Goal: Consume media (video, audio): Consume media (video, audio)

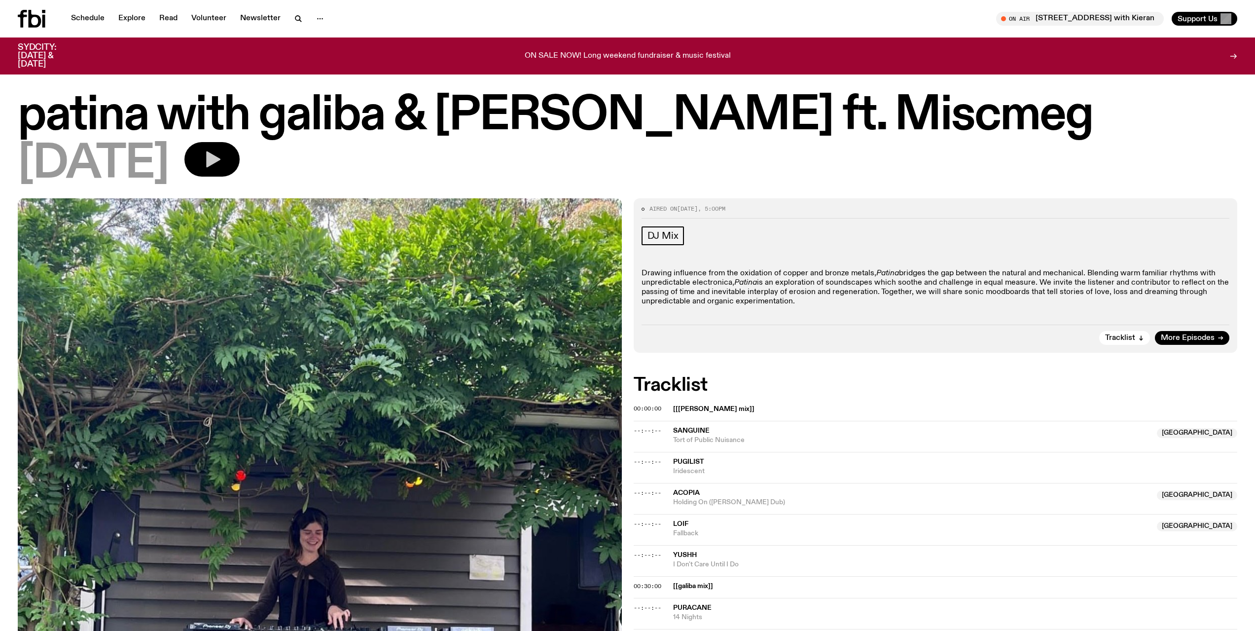
click at [220, 161] on icon "button" at bounding box center [213, 159] width 14 height 16
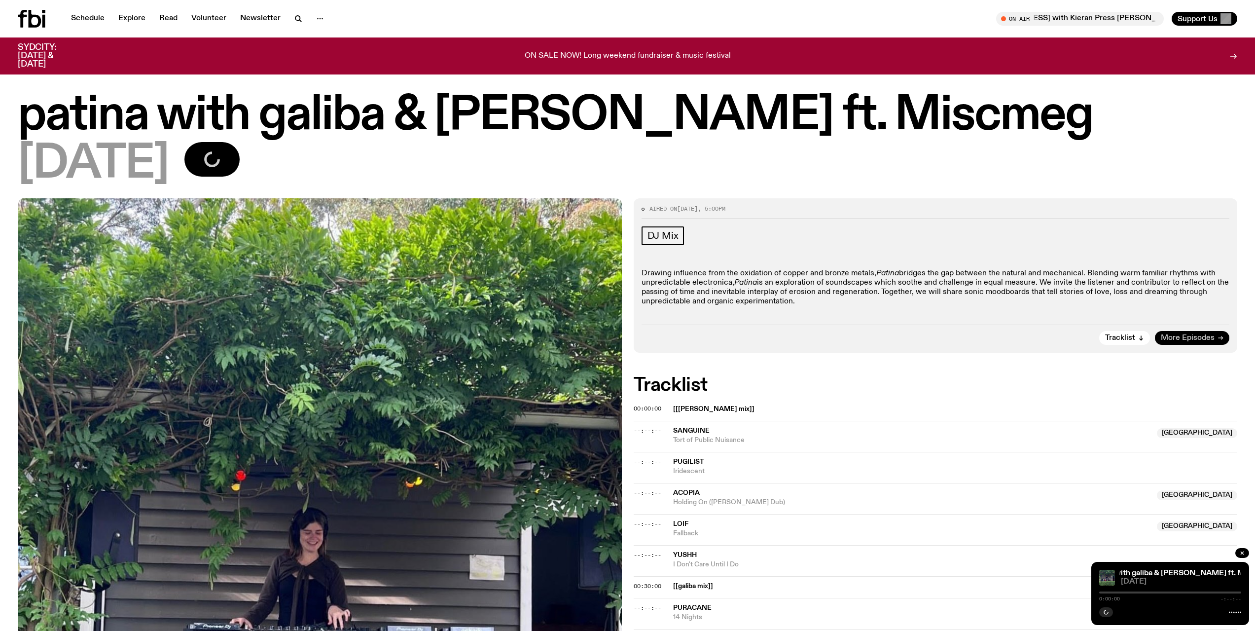
click at [1193, 341] on span "More Episodes" at bounding box center [1188, 337] width 54 height 7
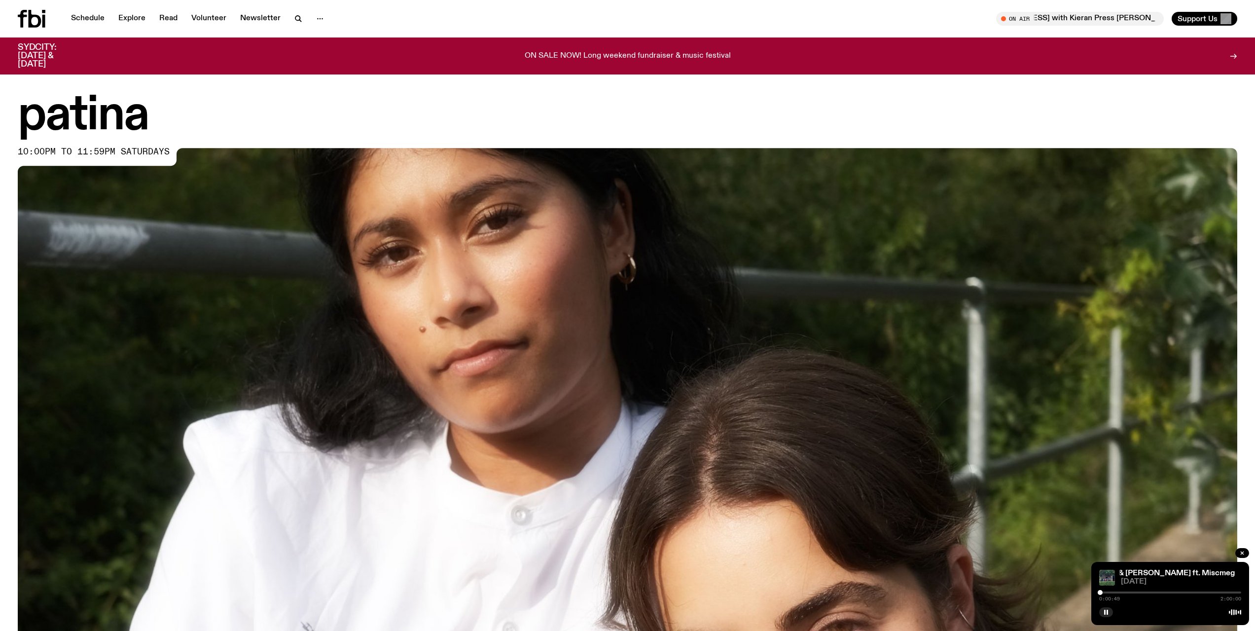
click at [1040, 125] on h1 "patina" at bounding box center [628, 116] width 1220 height 44
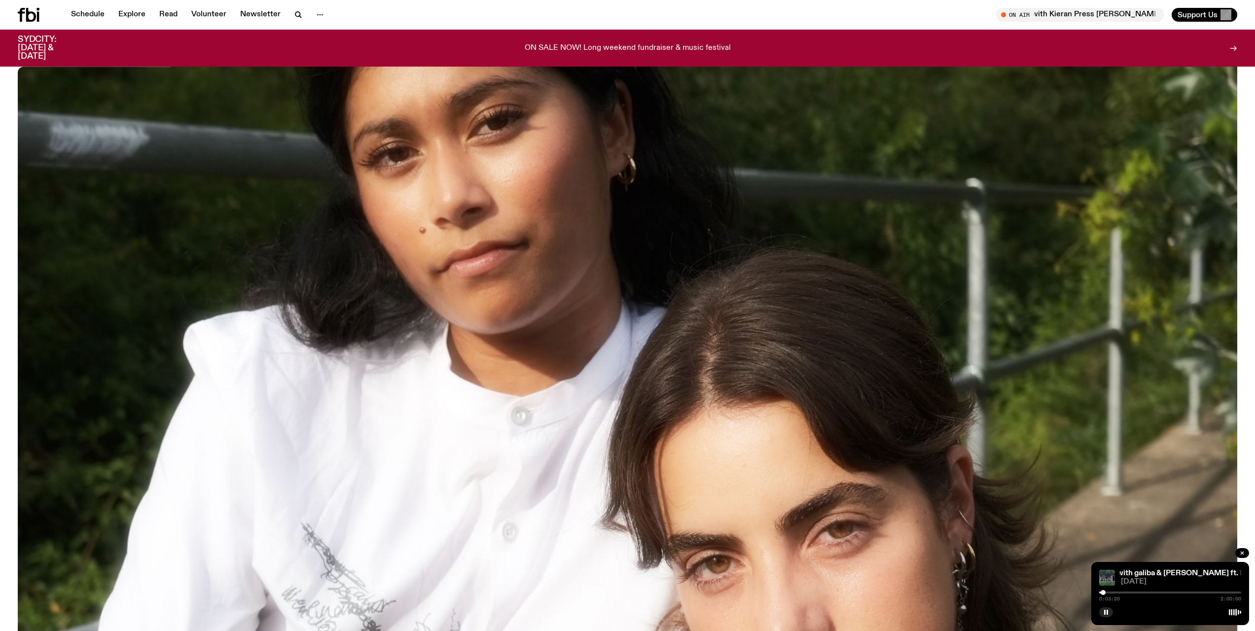
scroll to position [387, 0]
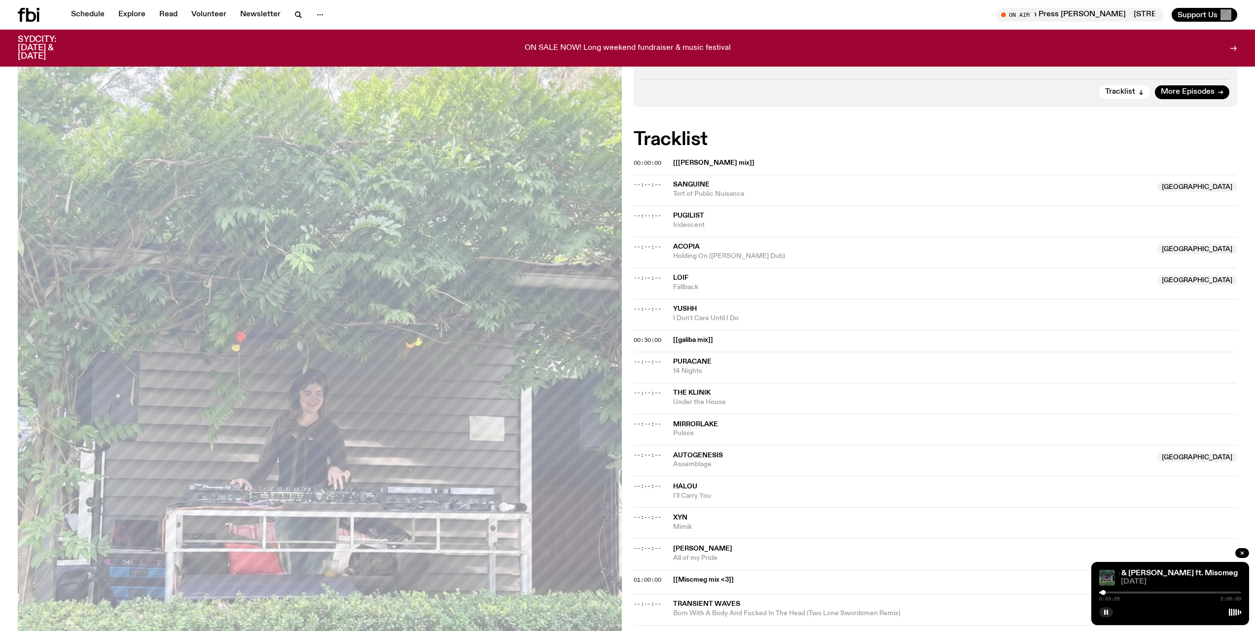
scroll to position [239, 0]
click at [1112, 612] on button "button" at bounding box center [1106, 612] width 14 height 10
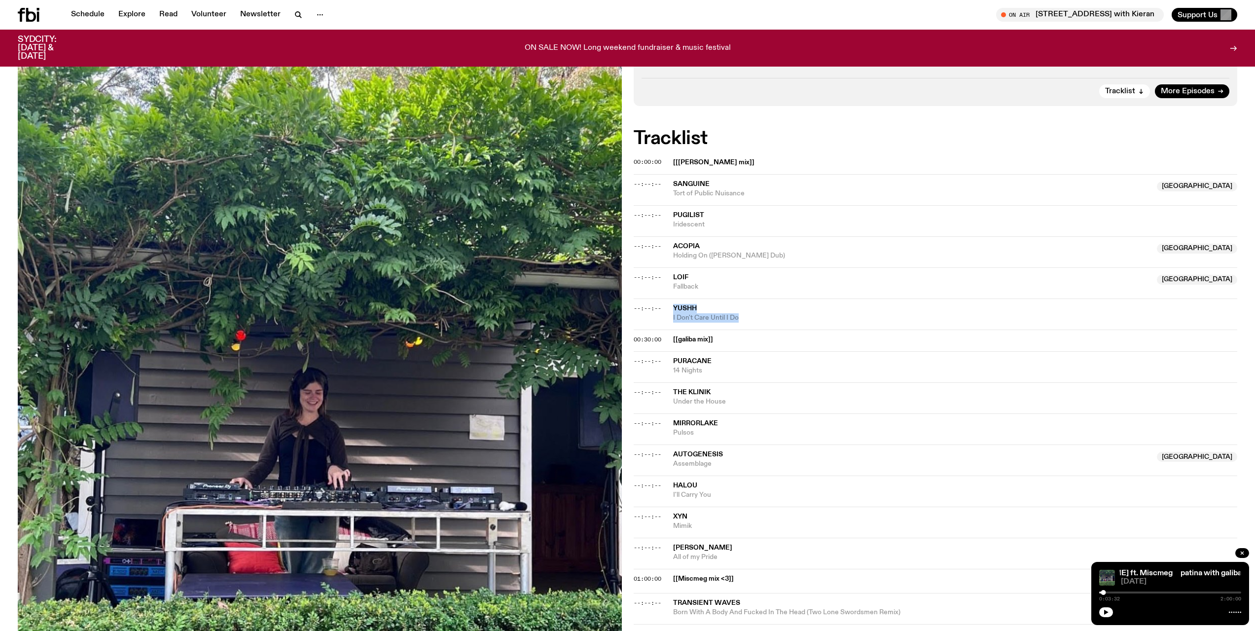
drag, startPoint x: 755, startPoint y: 318, endPoint x: 674, endPoint y: 311, distance: 81.2
click at [674, 311] on div "Yushh I Don't Care Until I Do" at bounding box center [955, 313] width 565 height 19
copy div "Yushh I Don't Care Until I Do"
drag, startPoint x: 738, startPoint y: 405, endPoint x: 675, endPoint y: 391, distance: 64.7
click at [675, 391] on div "The Klinik Under the House" at bounding box center [955, 397] width 565 height 19
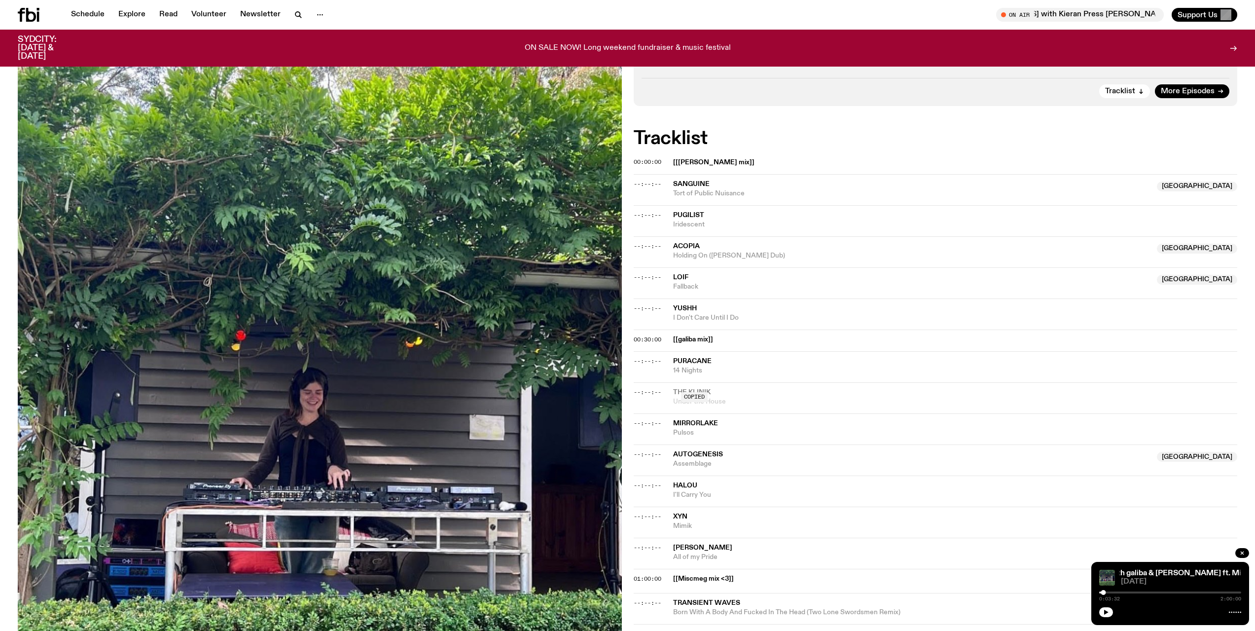
click at [675, 391] on div "Copied" at bounding box center [955, 397] width 565 height 19
drag, startPoint x: 703, startPoint y: 431, endPoint x: 672, endPoint y: 425, distance: 31.7
click at [672, 425] on div "--:--:-- MirrorLake Pulsos" at bounding box center [936, 428] width 604 height 31
copy div "MirrorLake Pulsos"
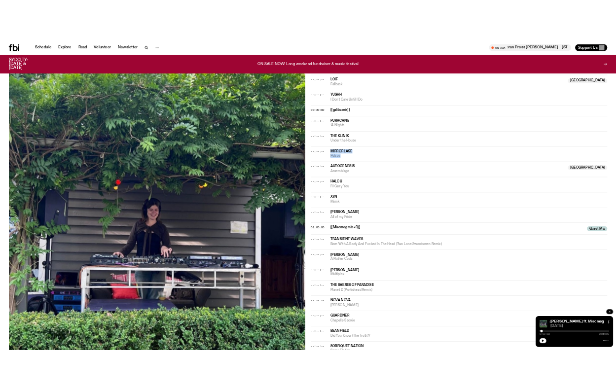
scroll to position [485, 0]
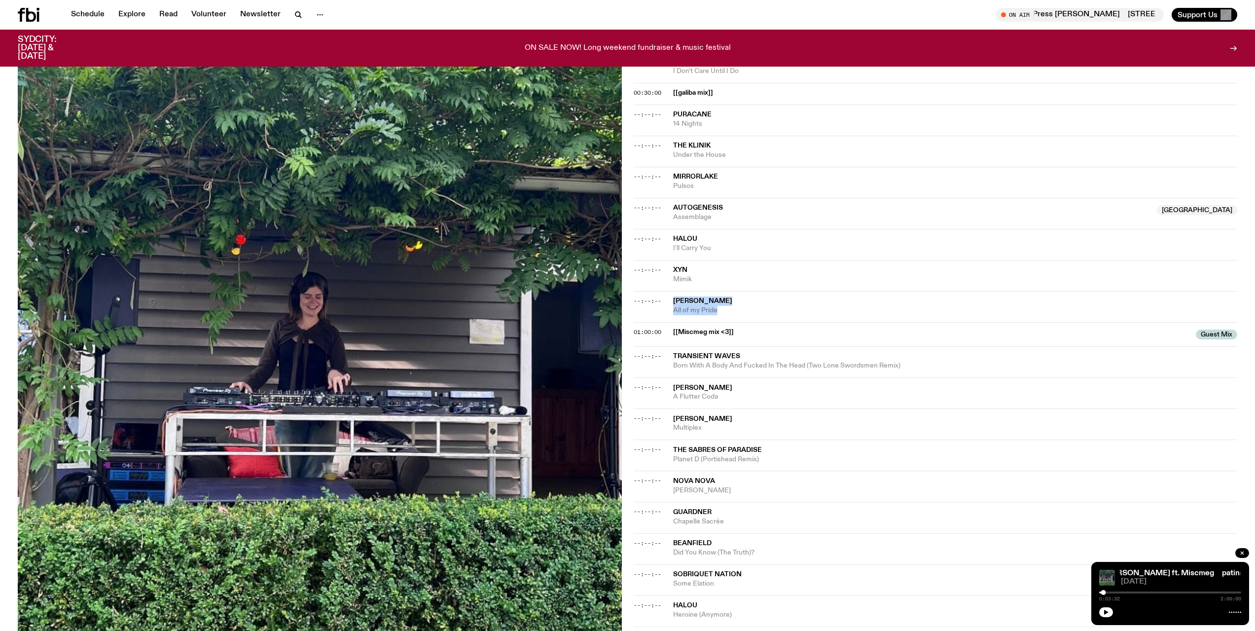
drag, startPoint x: 722, startPoint y: 309, endPoint x: 675, endPoint y: 299, distance: 48.3
click at [675, 299] on div "Baxter All of my Pride" at bounding box center [955, 305] width 565 height 19
drag, startPoint x: 675, startPoint y: 299, endPoint x: 737, endPoint y: 286, distance: 63.7
click at [737, 286] on div "--:--:-- Xyn Mimik" at bounding box center [936, 275] width 604 height 31
drag, startPoint x: 733, startPoint y: 309, endPoint x: 671, endPoint y: 304, distance: 62.3
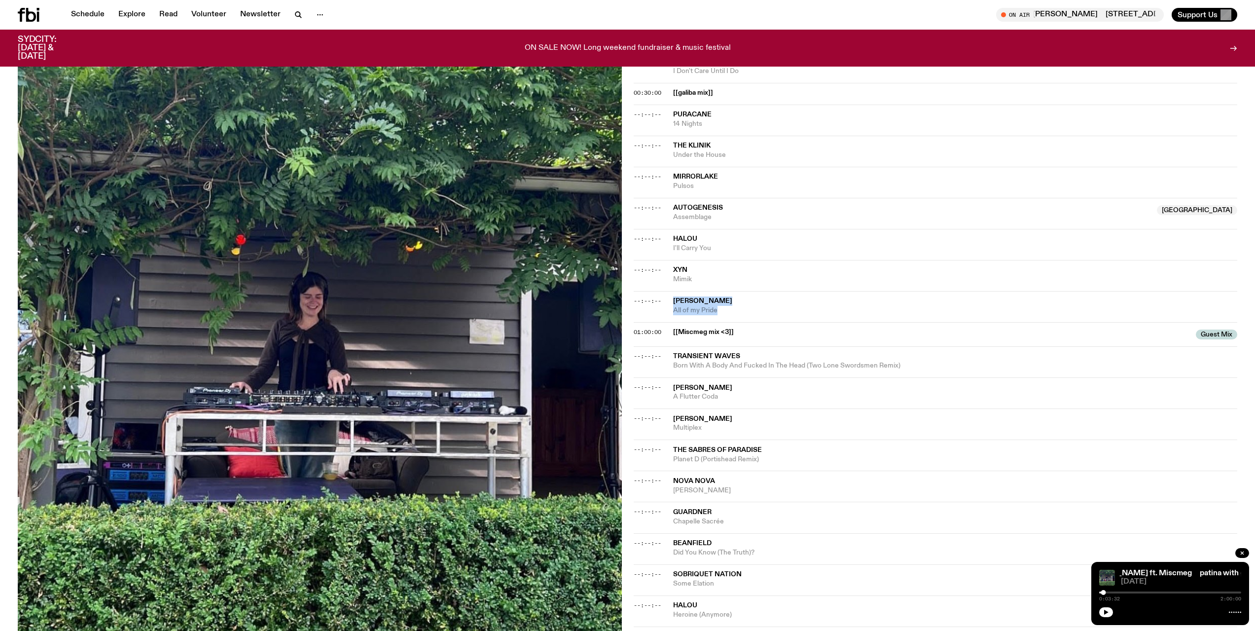
click at [671, 304] on div "--:--:-- Baxter All of my Pride" at bounding box center [936, 306] width 604 height 31
copy div "Baxter All of my Pride"
drag, startPoint x: 900, startPoint y: 367, endPoint x: 674, endPoint y: 359, distance: 225.5
click at [674, 359] on div "Transient Waves Born With A Body And Fucked In The Head (Two Lone Swordsmen Rem…" at bounding box center [955, 361] width 565 height 19
copy div "Transient Waves Born With A Body And Fucked In The Head (Two Lone Swordsmen Rem…"
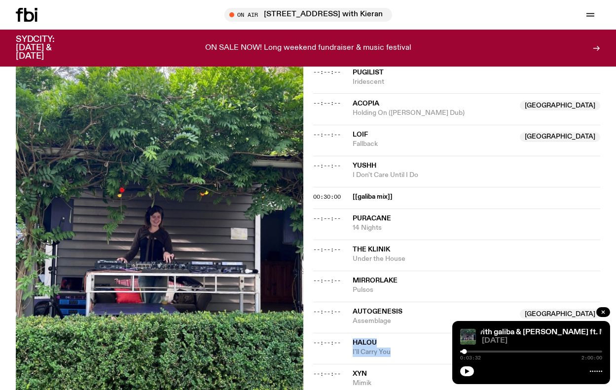
drag, startPoint x: 398, startPoint y: 315, endPoint x: 351, endPoint y: 306, distance: 48.2
click at [351, 333] on div "--:--:-- Halou I'll Carry You" at bounding box center [457, 348] width 288 height 31
copy div "Halou I'll Carry You"
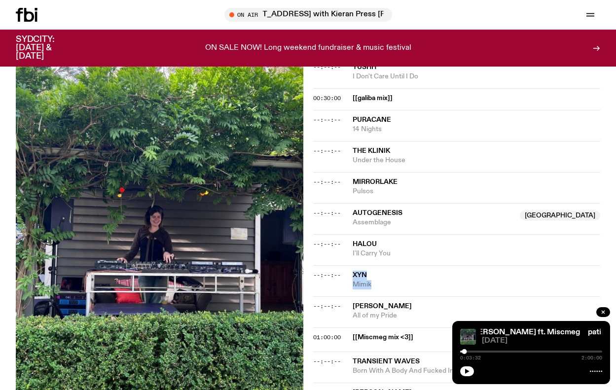
drag, startPoint x: 389, startPoint y: 243, endPoint x: 350, endPoint y: 238, distance: 39.3
click at [350, 265] on div "--:--:-- Xyn Mimik" at bounding box center [457, 280] width 288 height 31
copy div "Xyn Mimik"
